Goal: Task Accomplishment & Management: Manage account settings

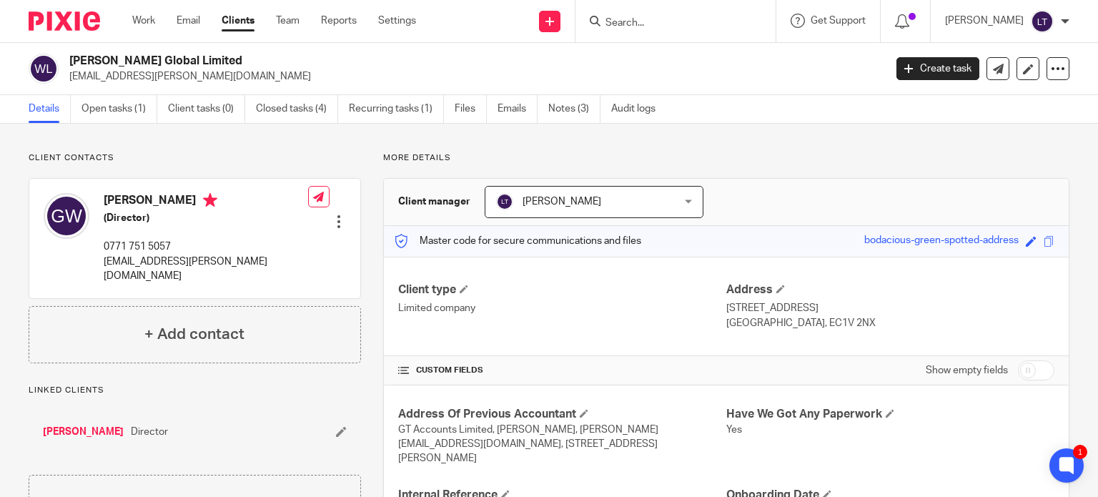
click at [717, 17] on input "Search" at bounding box center [668, 23] width 129 height 13
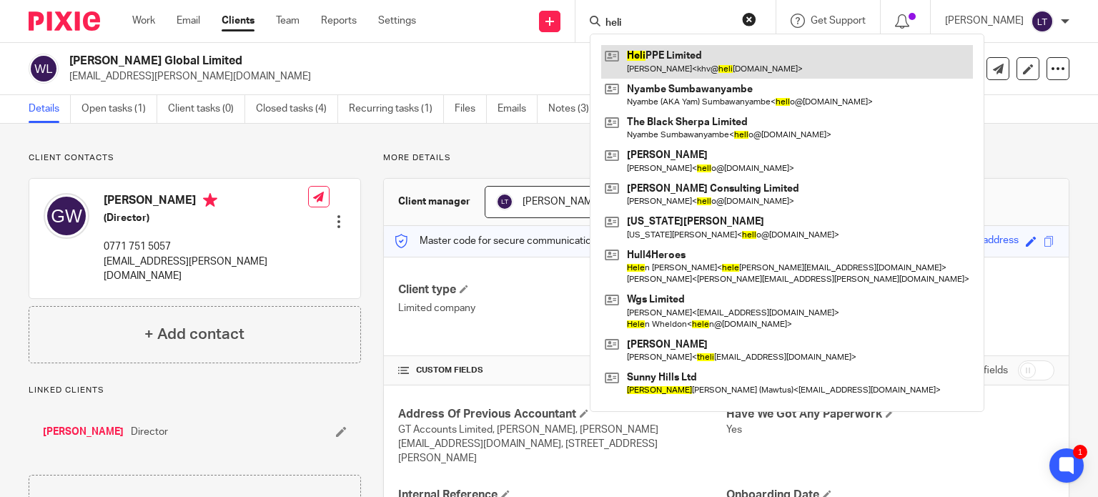
type input "heli"
click at [712, 55] on link at bounding box center [787, 61] width 372 height 33
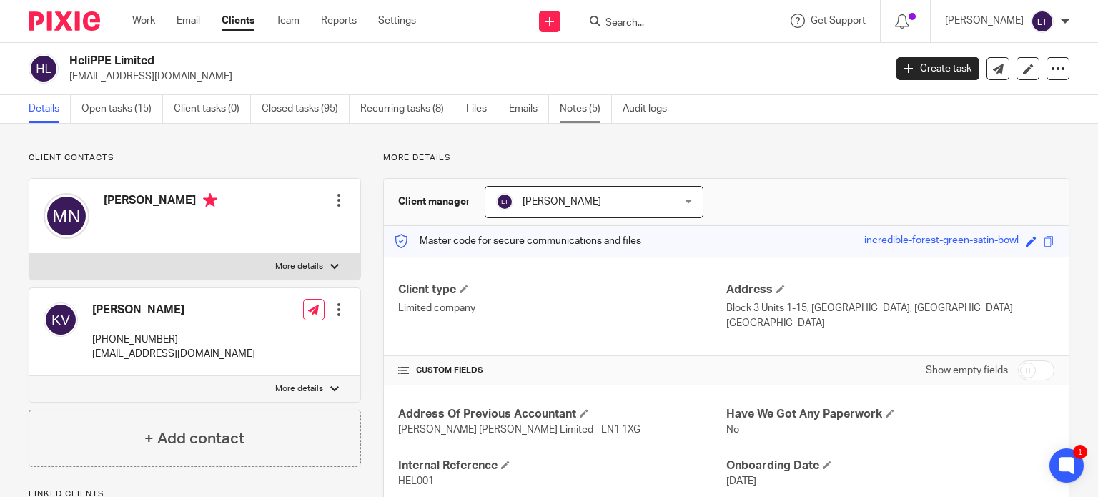
click at [601, 114] on link "Notes (5)" at bounding box center [586, 109] width 52 height 28
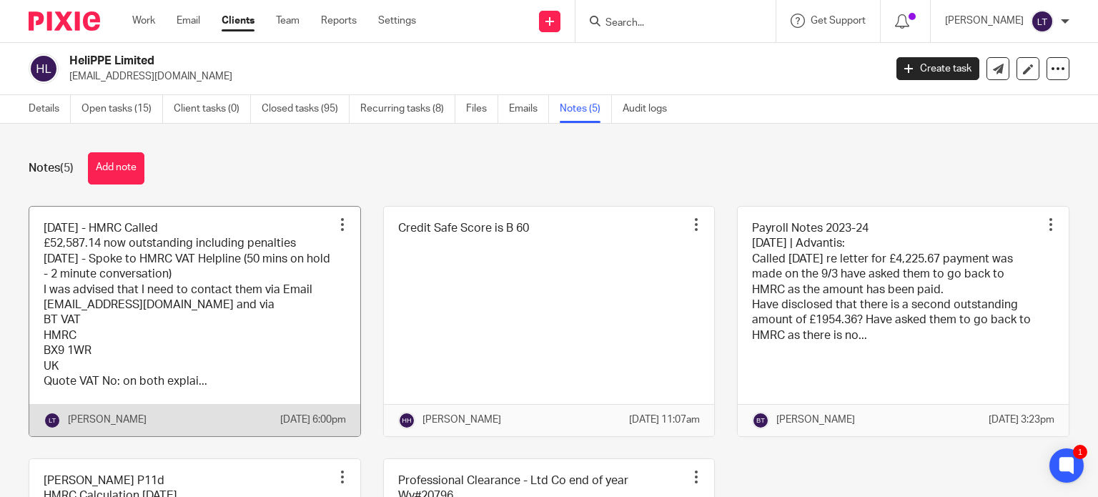
click at [137, 360] on link at bounding box center [194, 321] width 331 height 229
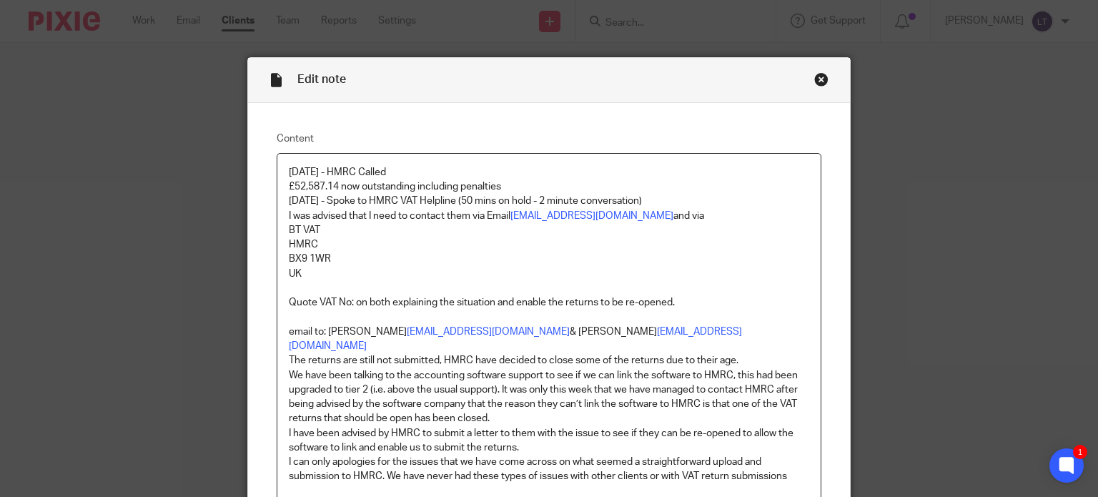
scroll to position [180, 0]
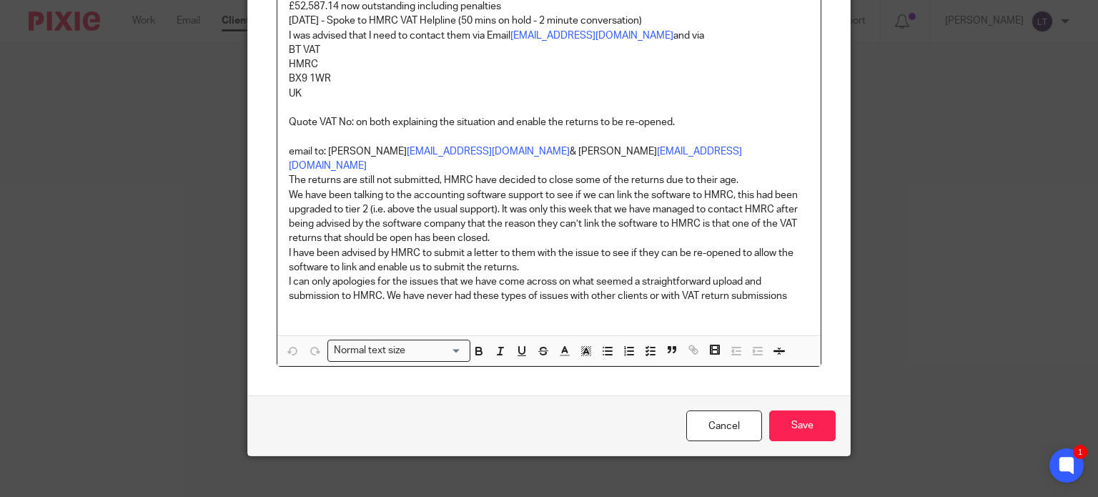
click at [302, 304] on div "16/12/2024 - HMRC Called £52,587.14 now outstanding including penalties 12/09/2…" at bounding box center [549, 155] width 544 height 362
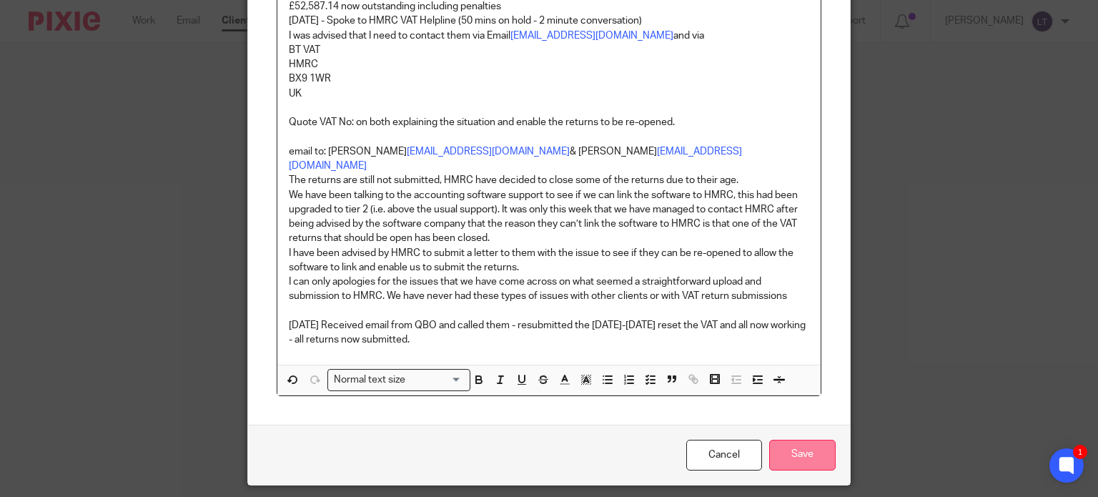
click at [790, 439] on input "Save" at bounding box center [802, 454] width 66 height 31
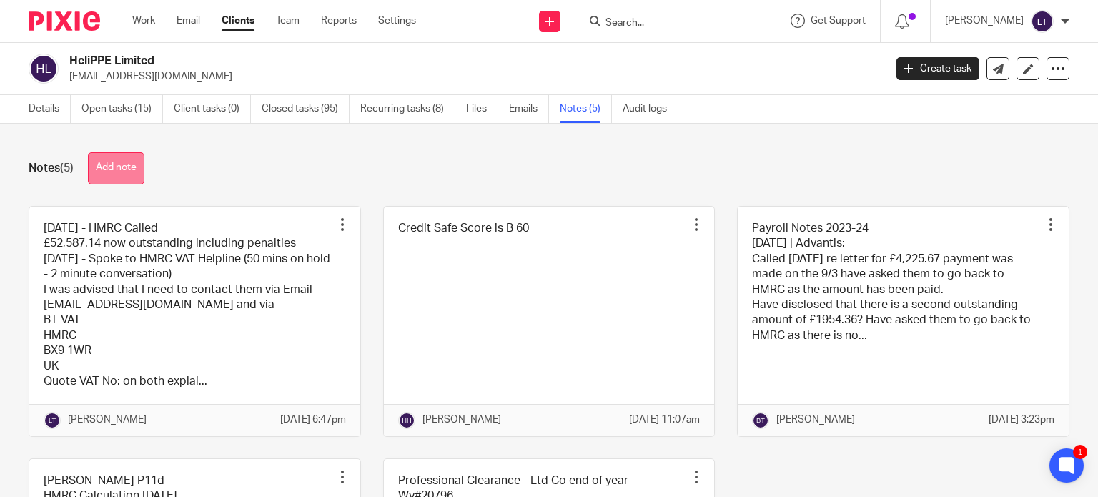
click at [109, 168] on button "Add note" at bounding box center [116, 168] width 56 height 32
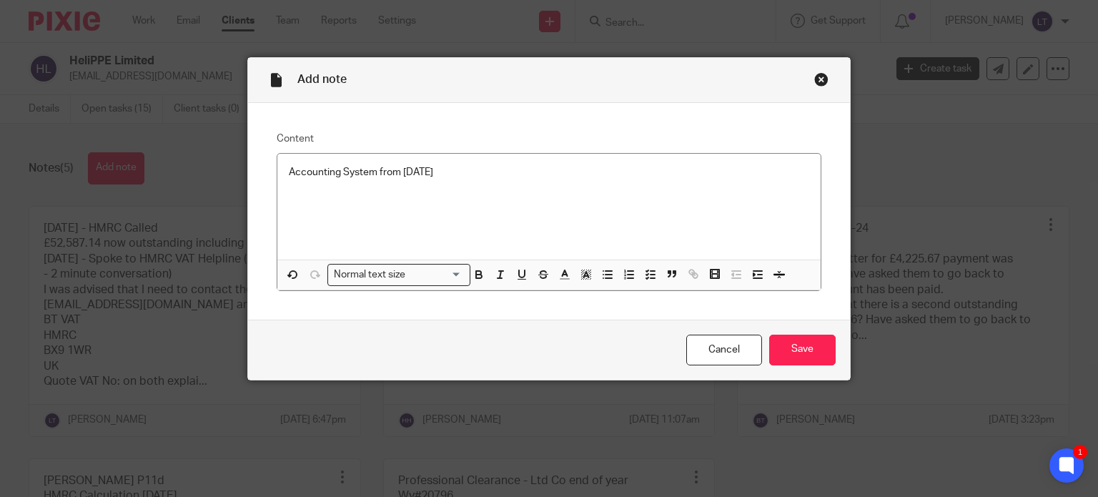
click at [497, 176] on p "Accounting System from 01/04/2024" at bounding box center [549, 172] width 521 height 14
click at [797, 352] on input "Save" at bounding box center [802, 349] width 66 height 31
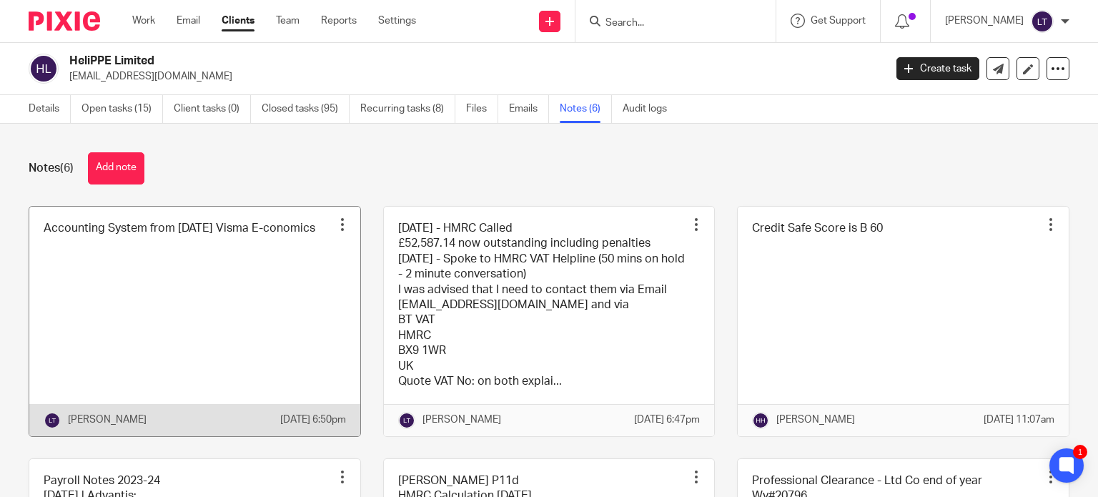
click at [300, 338] on link at bounding box center [194, 321] width 331 height 229
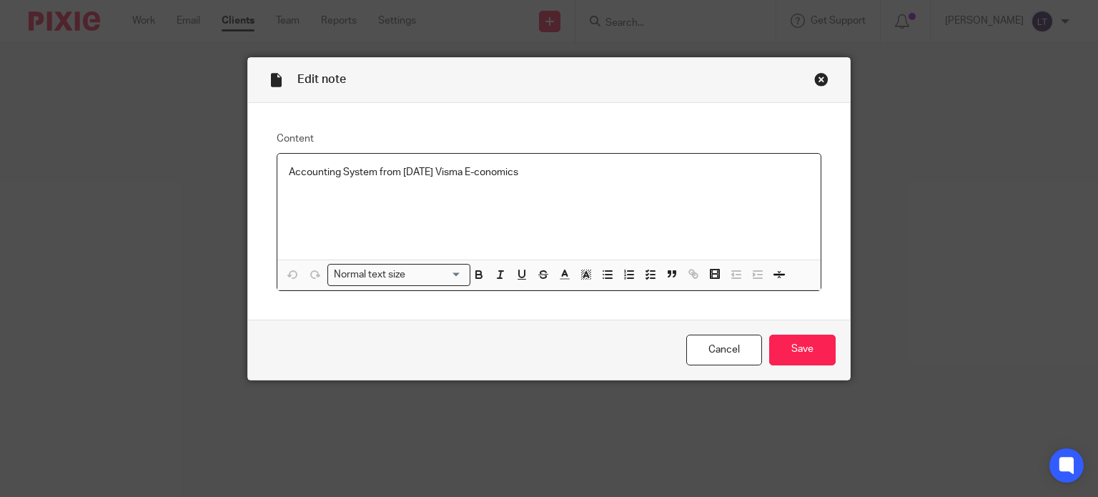
click at [545, 174] on p "Accounting System from [DATE] Visma E-conomics" at bounding box center [549, 172] width 521 height 14
click at [820, 345] on input "Save" at bounding box center [802, 349] width 66 height 31
